Goal: Information Seeking & Learning: Learn about a topic

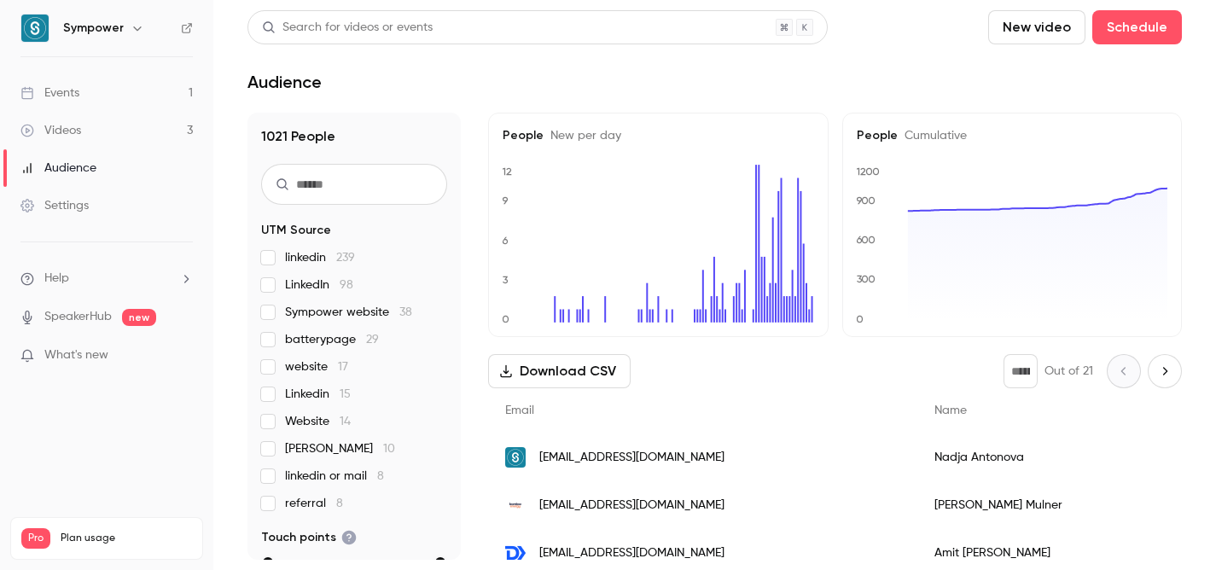
click at [126, 87] on link "Events 1" at bounding box center [106, 93] width 213 height 38
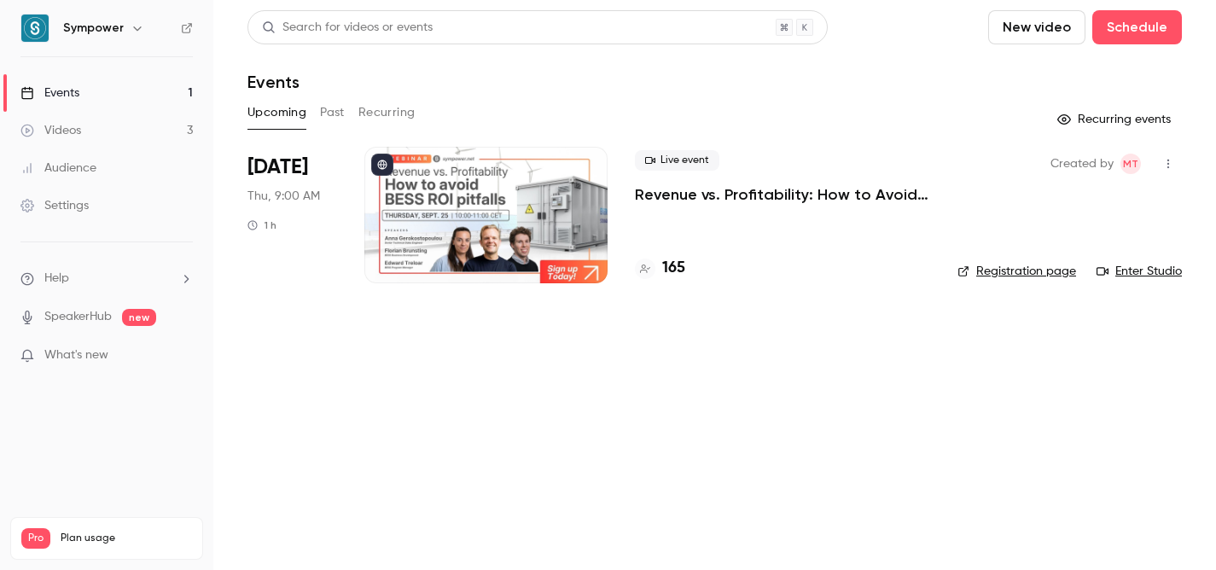
click at [329, 109] on button "Past" at bounding box center [332, 112] width 25 height 27
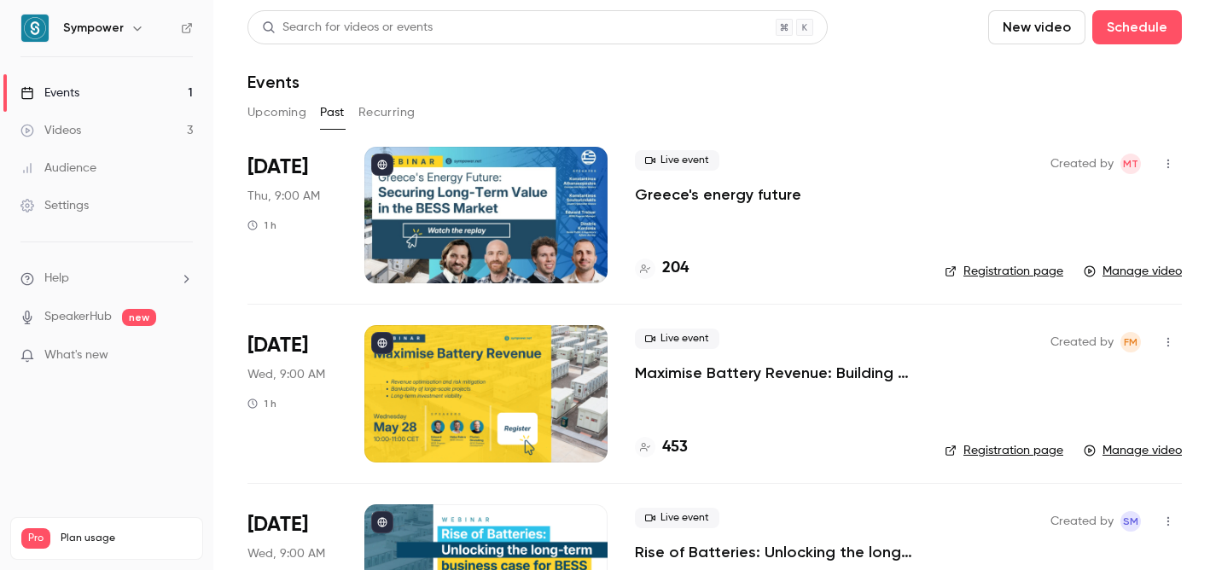
click at [276, 121] on button "Upcoming" at bounding box center [277, 112] width 59 height 27
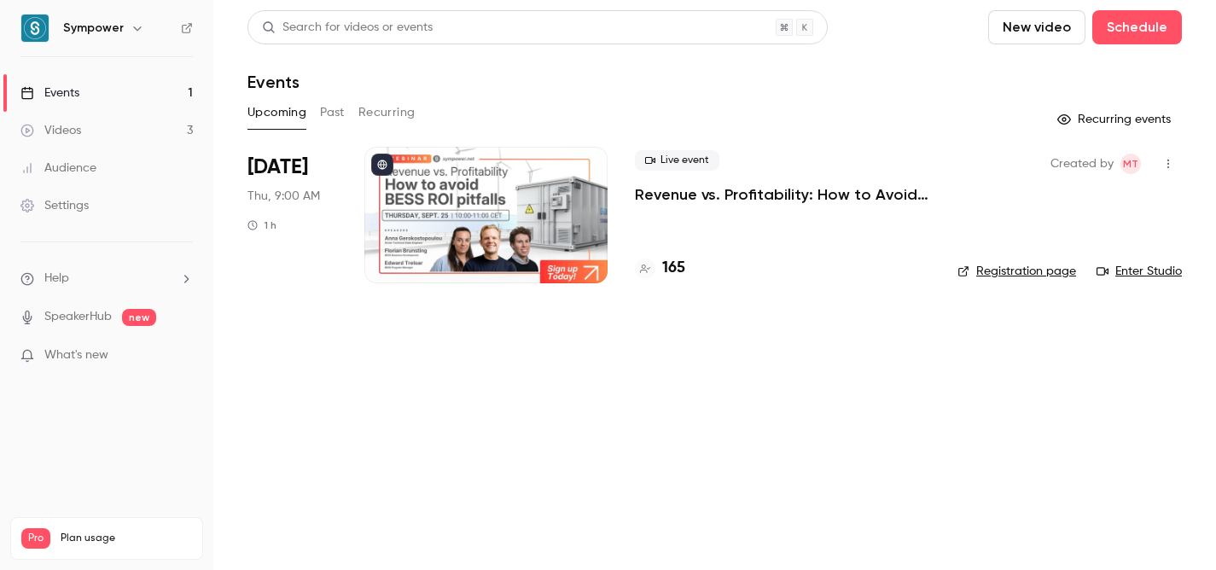
click at [330, 114] on button "Past" at bounding box center [332, 112] width 25 height 27
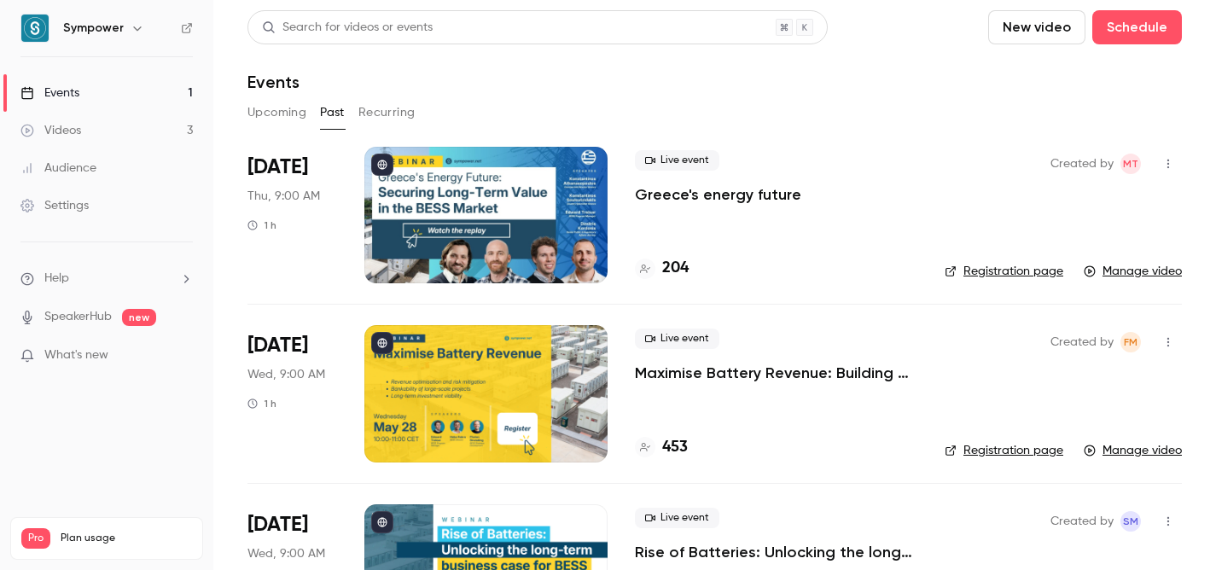
click at [289, 108] on button "Upcoming" at bounding box center [277, 112] width 59 height 27
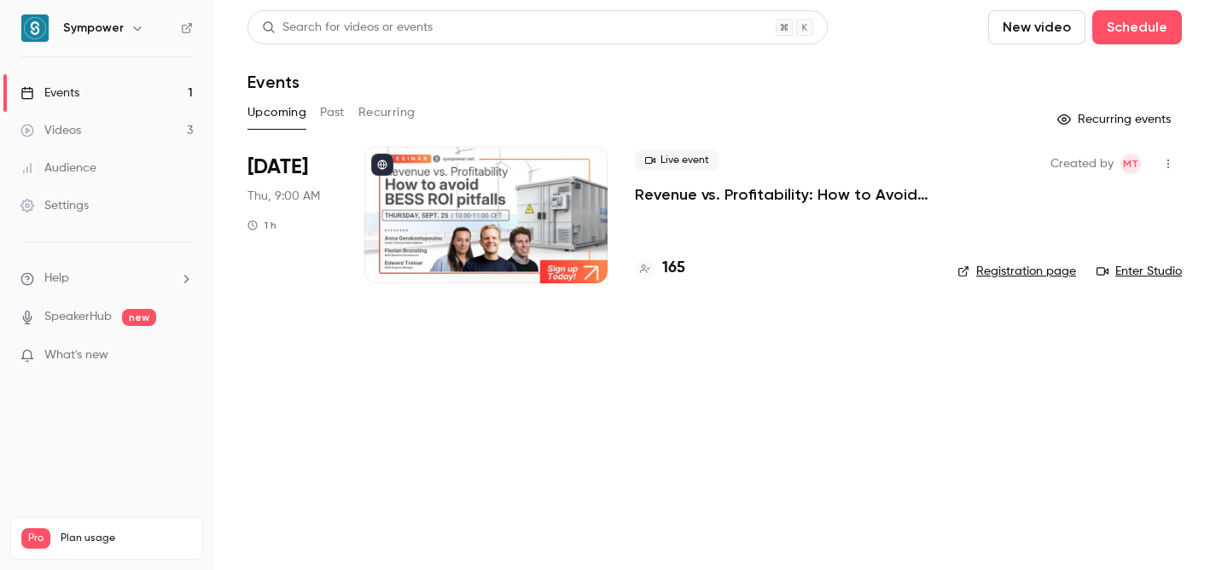
click at [704, 188] on p "Revenue vs. Profitability: How to Avoid [PERSON_NAME] ROI Pitfalls" at bounding box center [782, 194] width 295 height 20
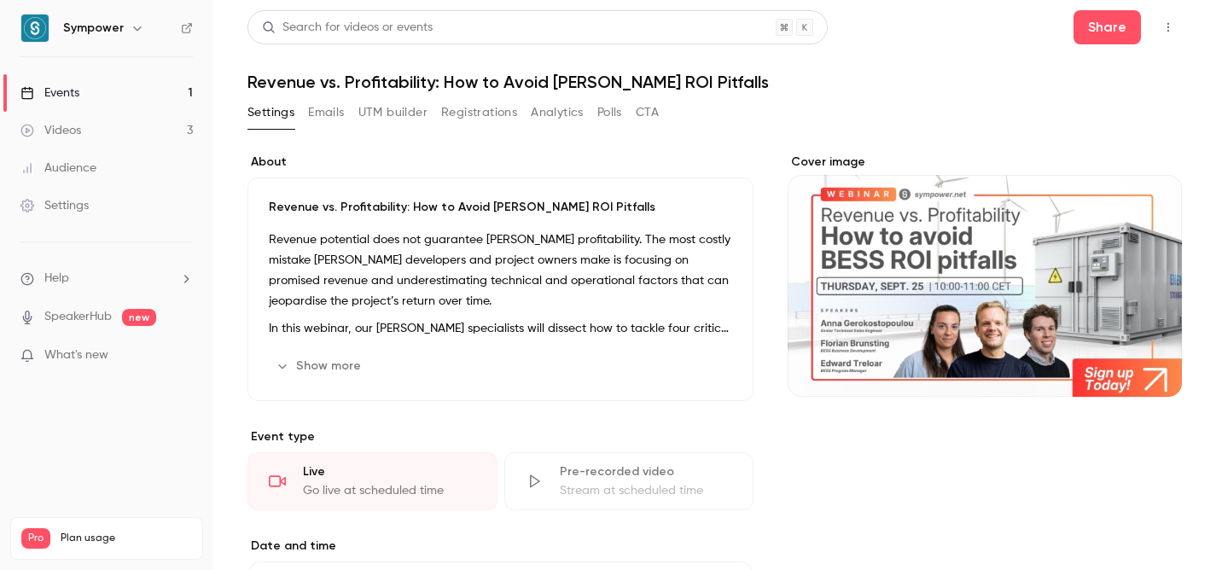
click at [399, 117] on button "UTM builder" at bounding box center [392, 112] width 69 height 27
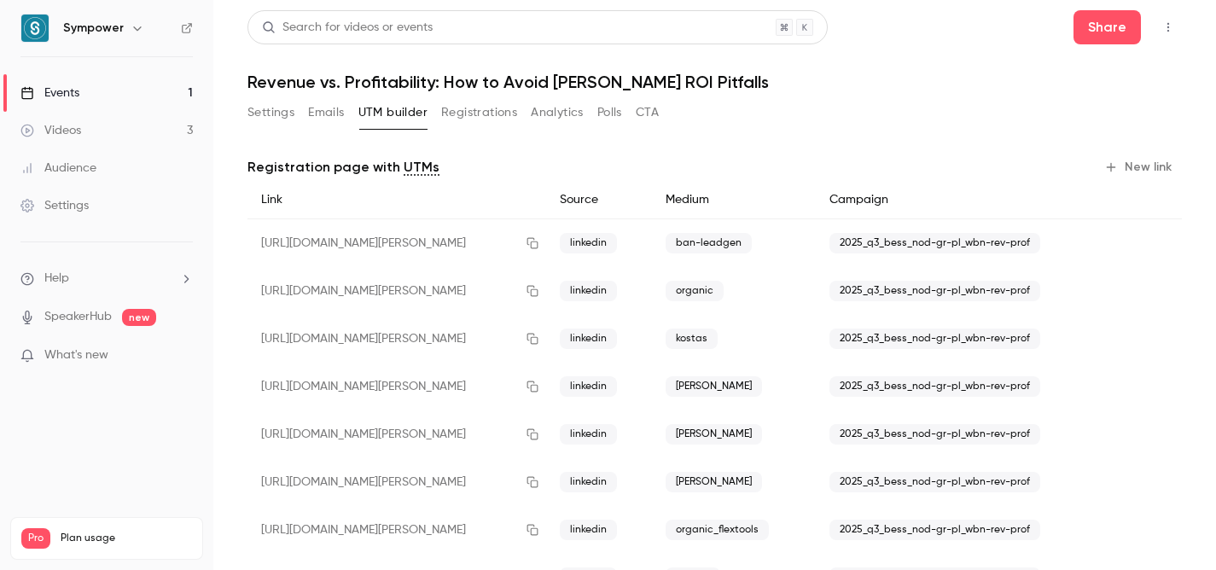
click at [452, 117] on button "Registrations" at bounding box center [479, 112] width 76 height 27
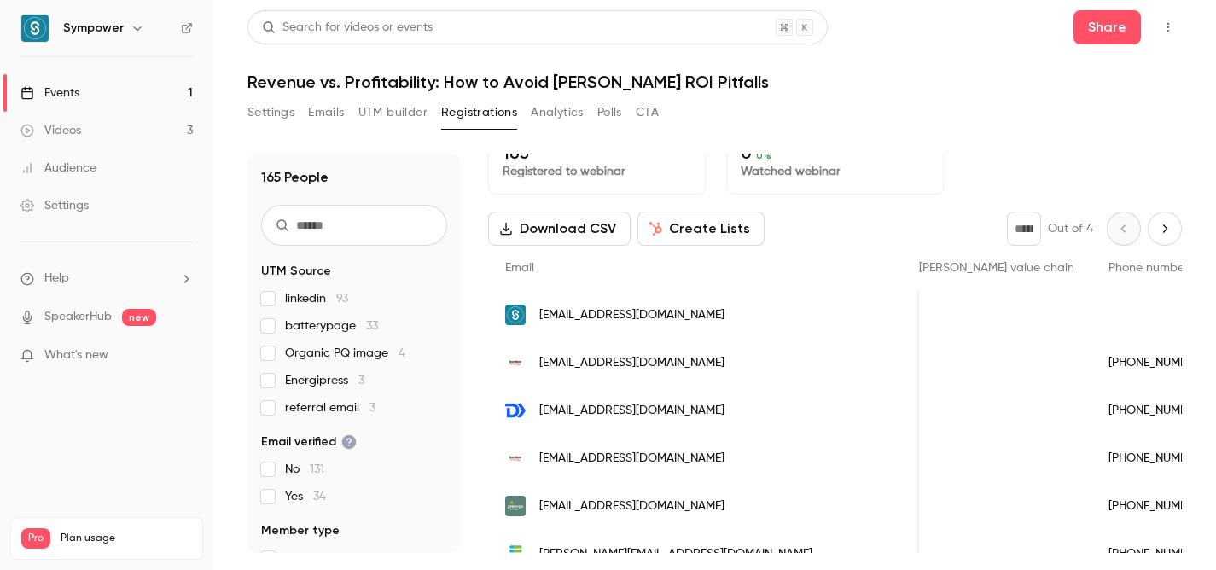
scroll to position [24, 0]
click at [1166, 236] on icon "Next page" at bounding box center [1165, 231] width 19 height 14
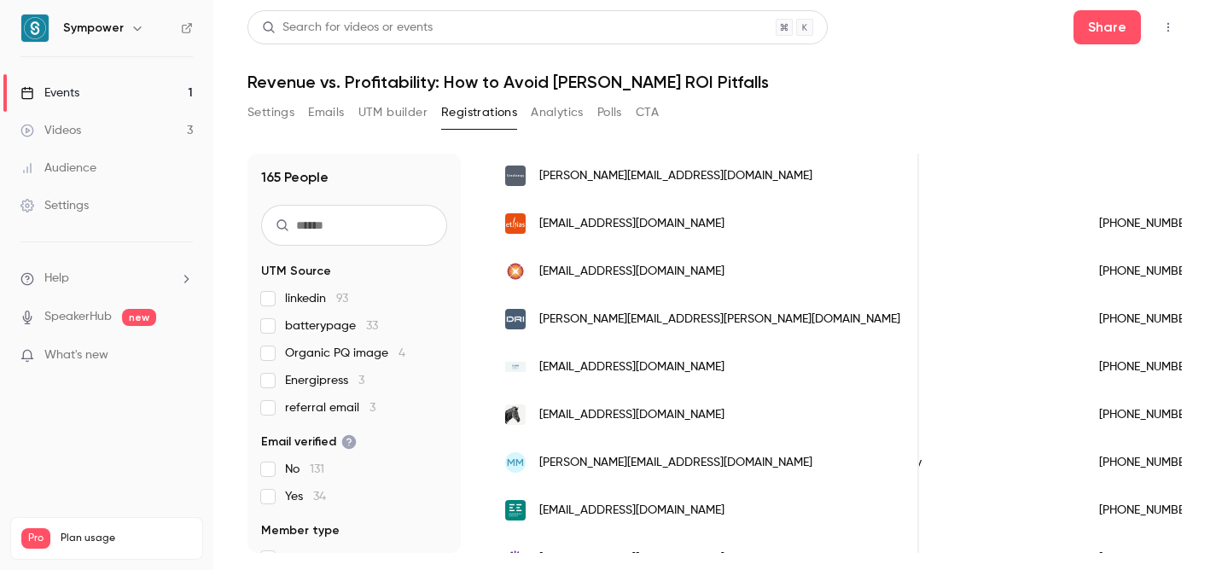
scroll to position [97, 0]
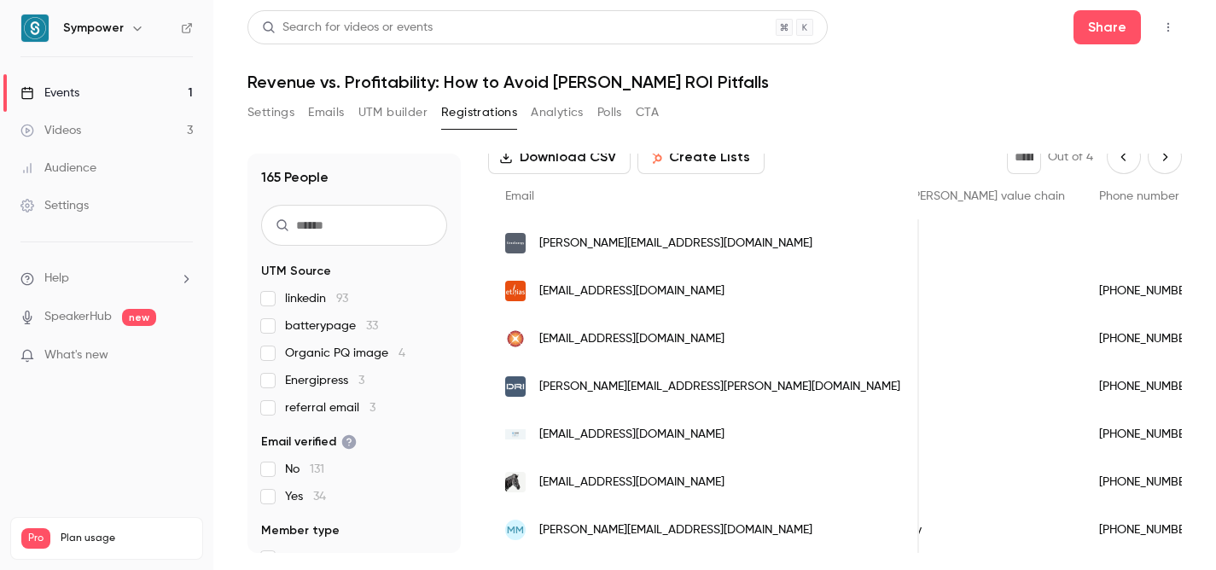
click at [1164, 165] on button "Next page" at bounding box center [1165, 157] width 34 height 34
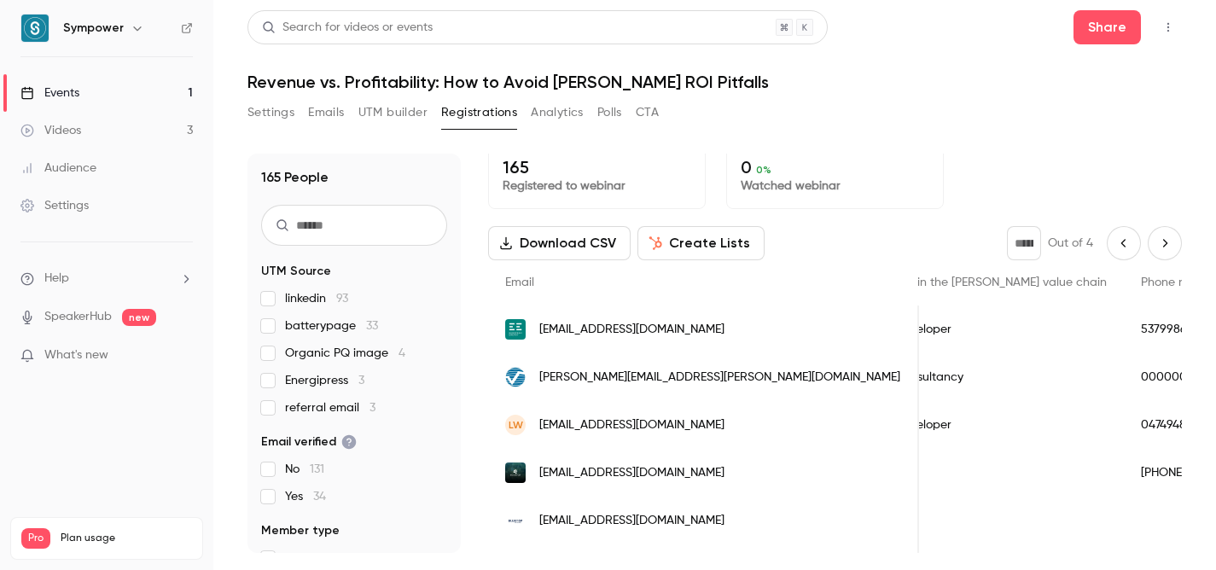
scroll to position [0, 0]
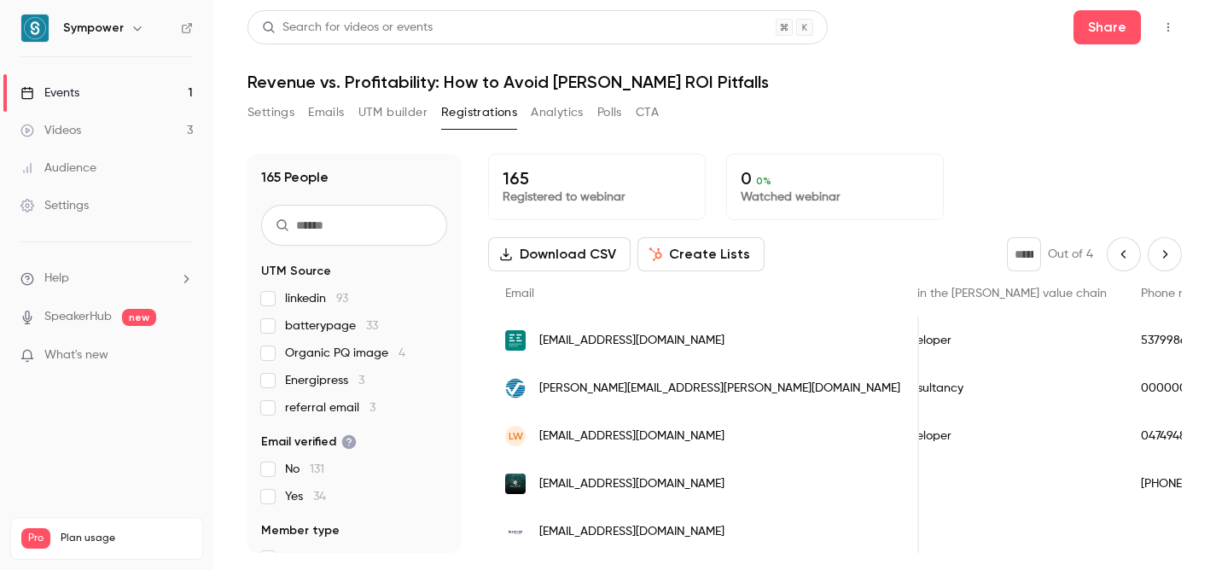
click at [1162, 259] on icon "Next page" at bounding box center [1165, 255] width 19 height 14
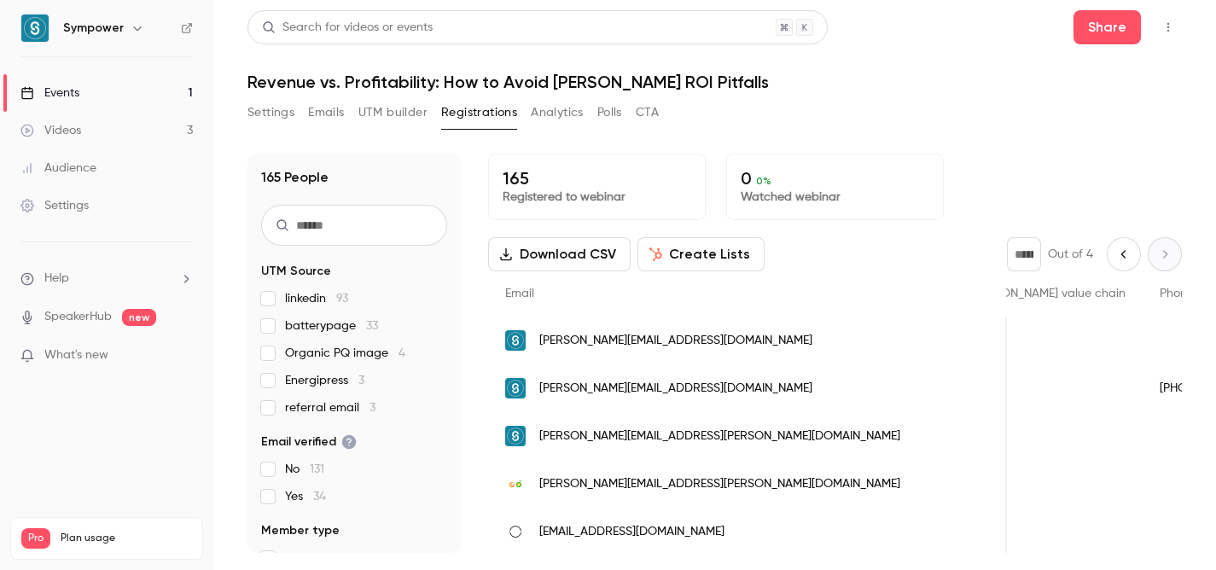
click at [1129, 253] on icon "Previous page" at bounding box center [1124, 255] width 19 height 14
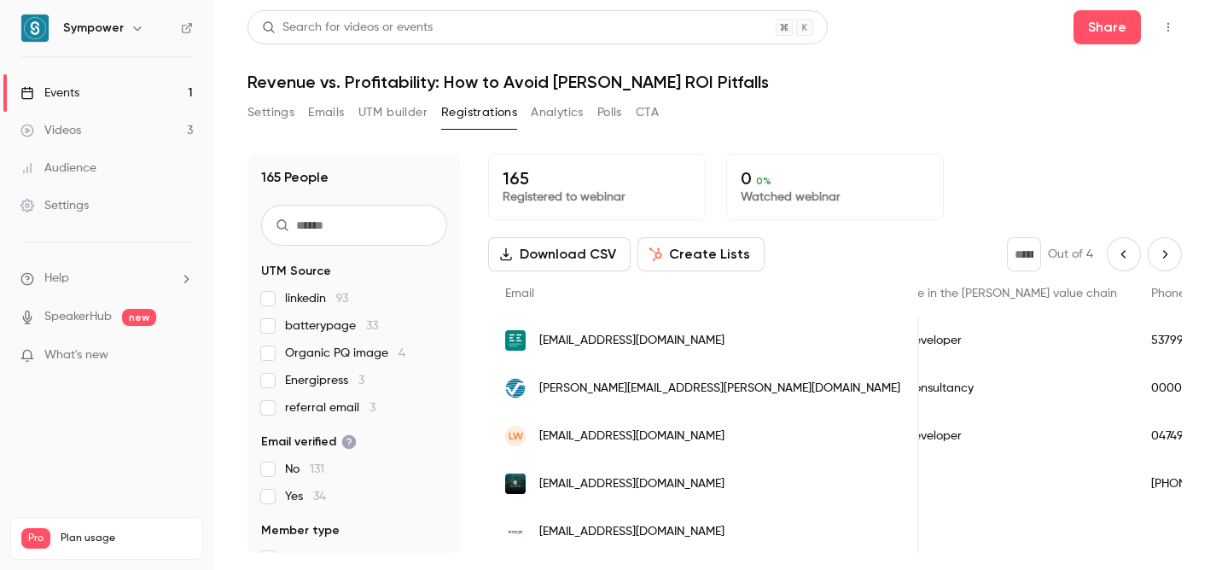
click at [1129, 253] on icon "Previous page" at bounding box center [1124, 255] width 19 height 14
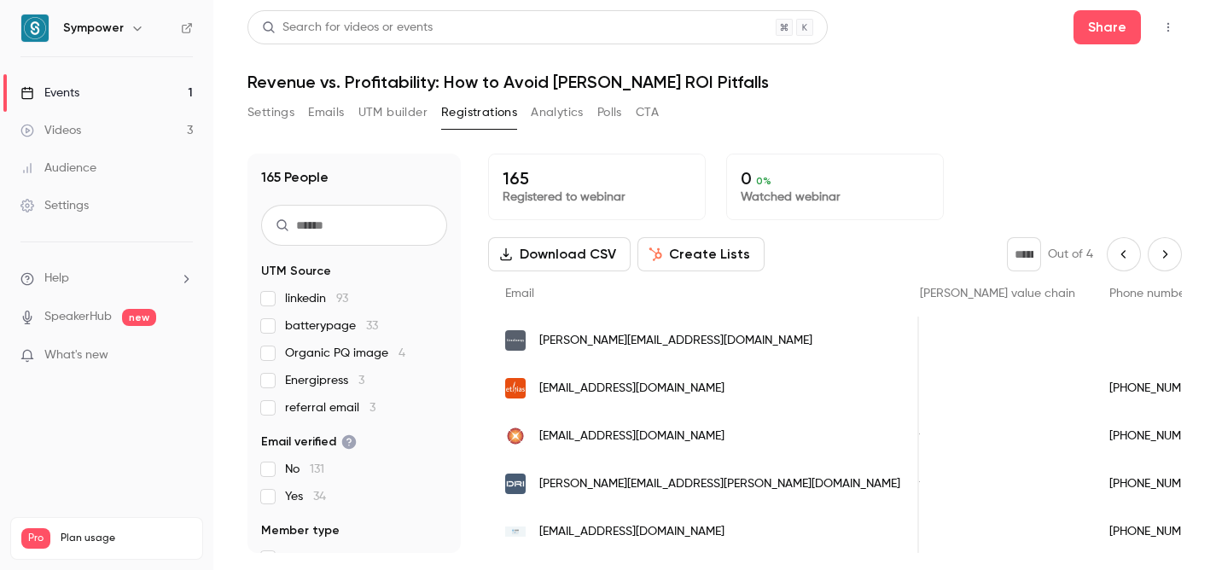
click at [1129, 253] on icon "Previous page" at bounding box center [1124, 255] width 19 height 14
type input "*"
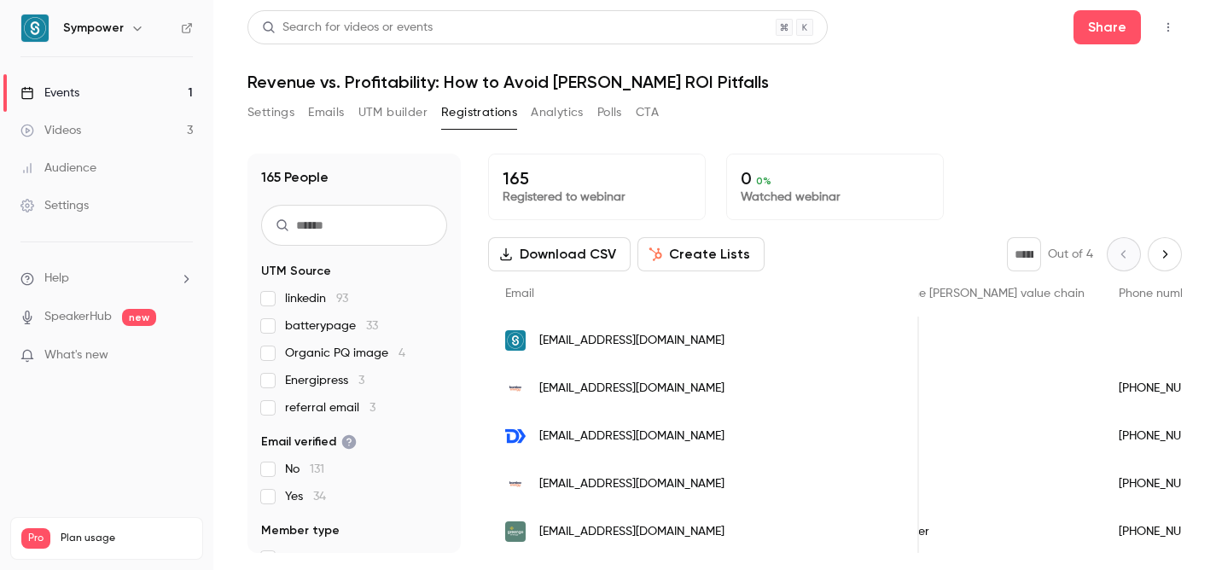
click at [1129, 253] on div "* Out of 4" at bounding box center [1094, 254] width 175 height 34
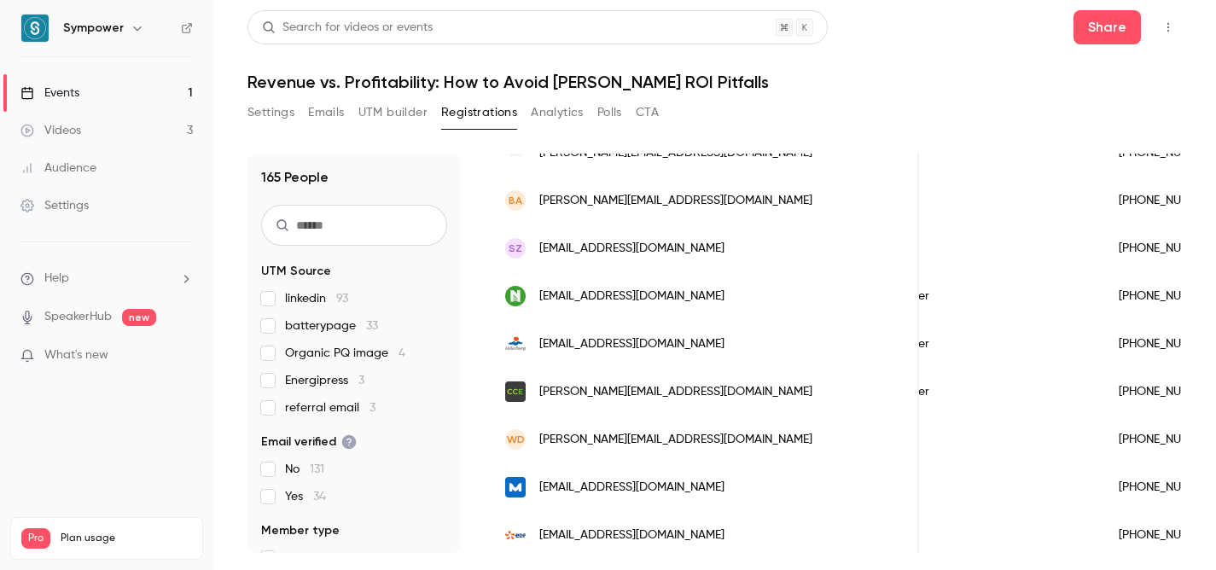
scroll to position [1618, 0]
